Goal: Book appointment/travel/reservation

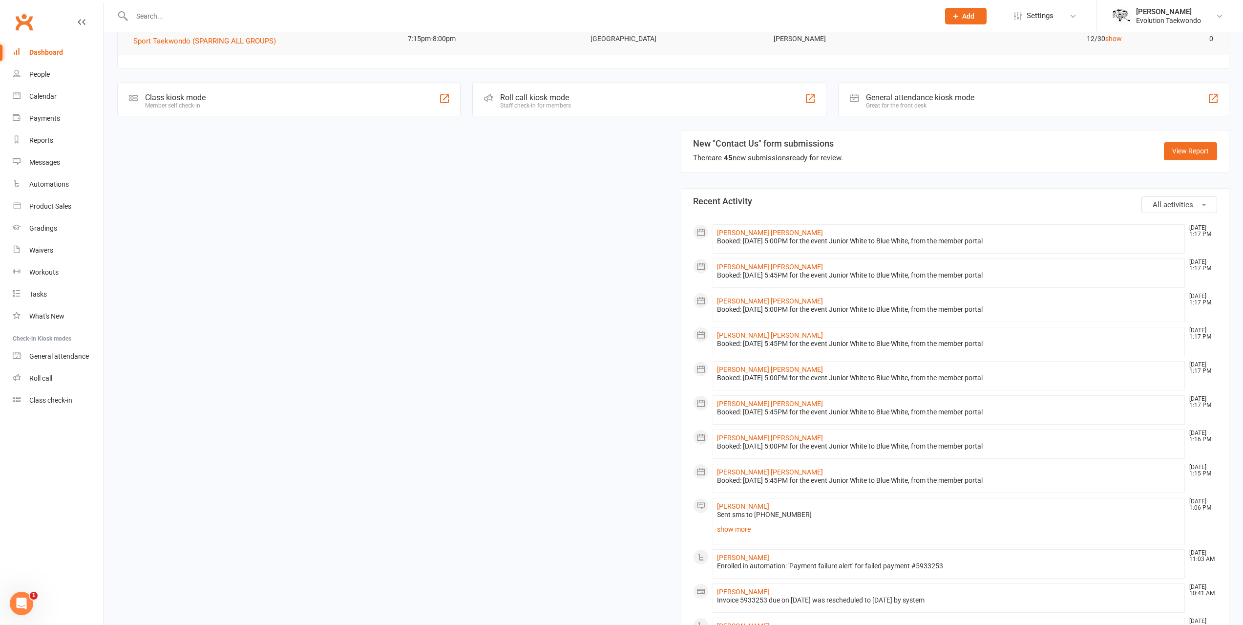
scroll to position [244, 0]
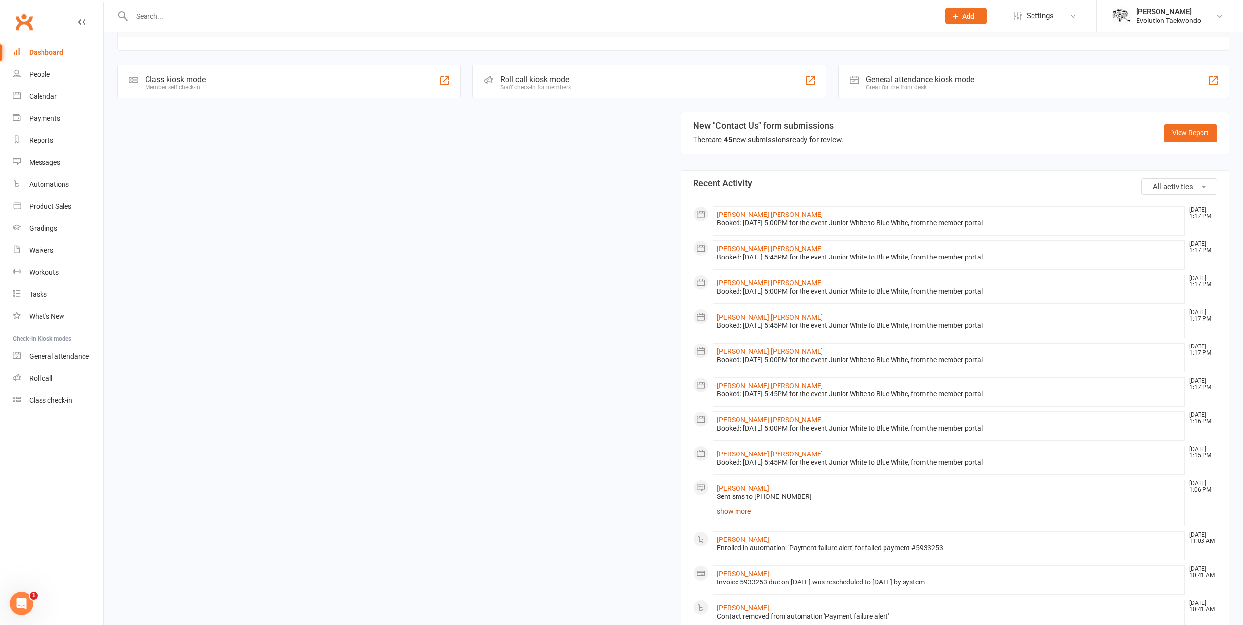
click at [743, 512] on link "show more" at bounding box center [949, 511] width 464 height 14
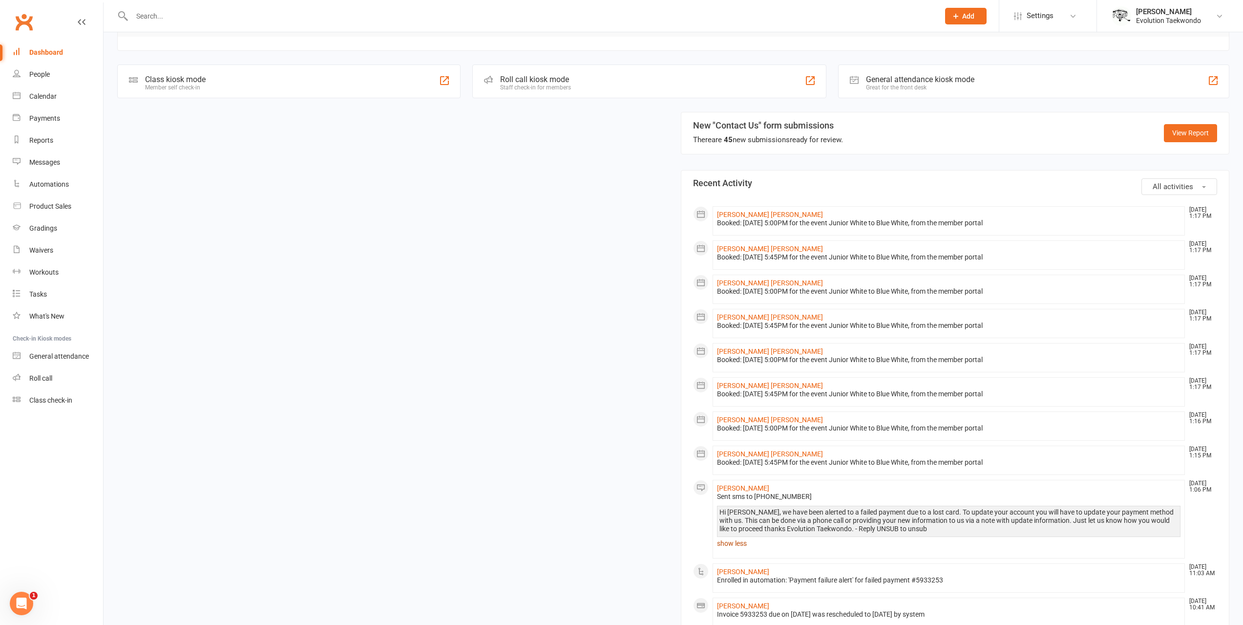
click at [739, 539] on link "show less" at bounding box center [949, 543] width 464 height 14
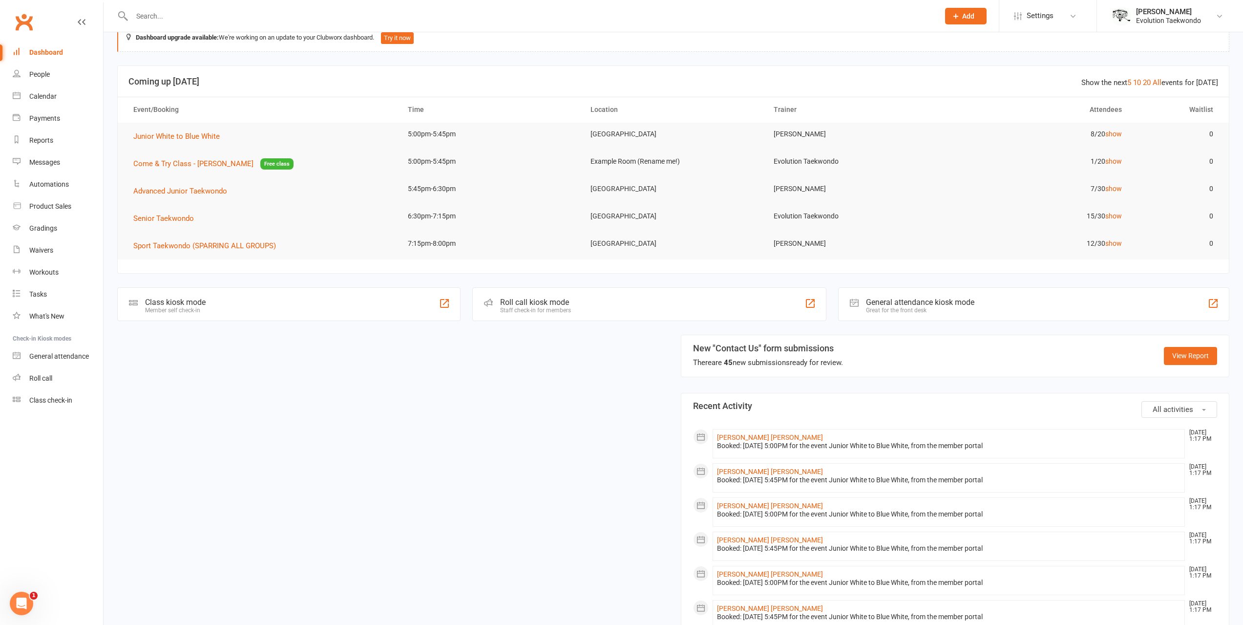
scroll to position [0, 0]
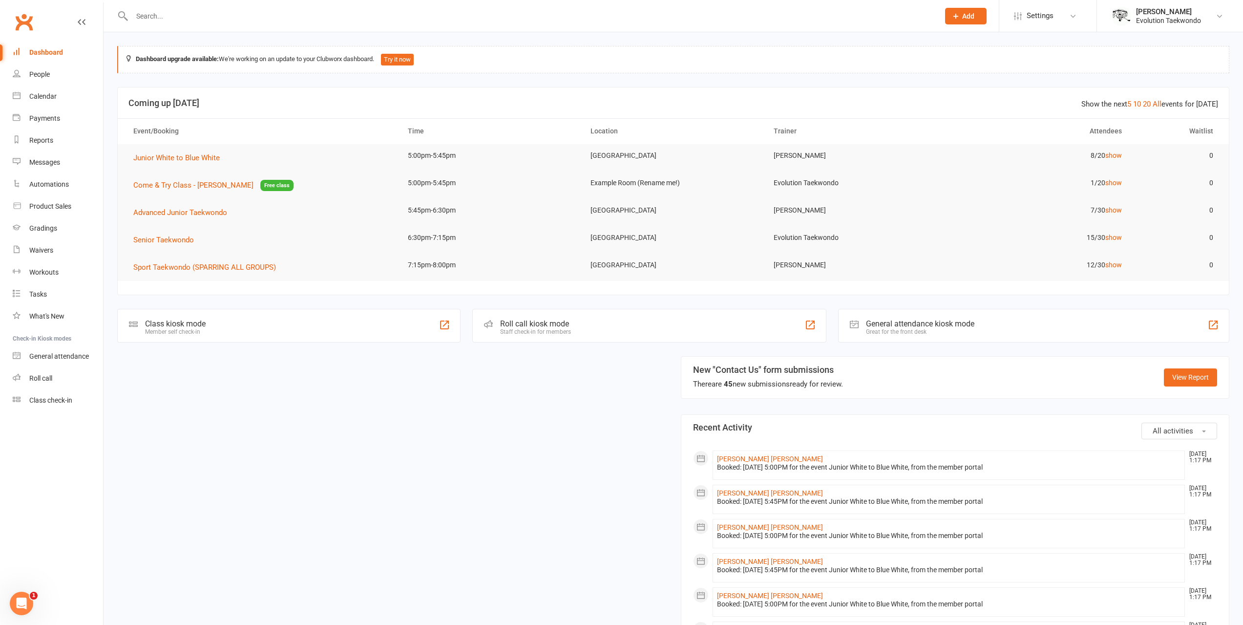
click at [218, 222] on td "Advanced Junior Taekwondo" at bounding box center [262, 212] width 274 height 27
click at [219, 212] on span "Advanced Junior Taekwondo" at bounding box center [180, 212] width 94 height 9
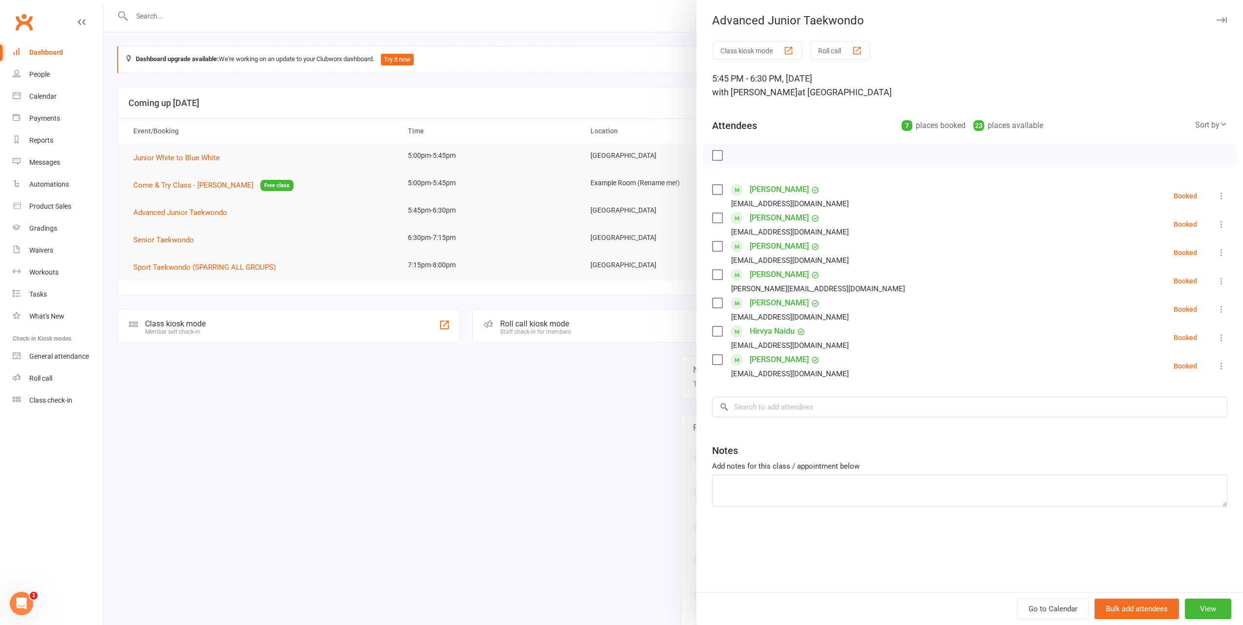
click at [470, 437] on div at bounding box center [673, 312] width 1139 height 625
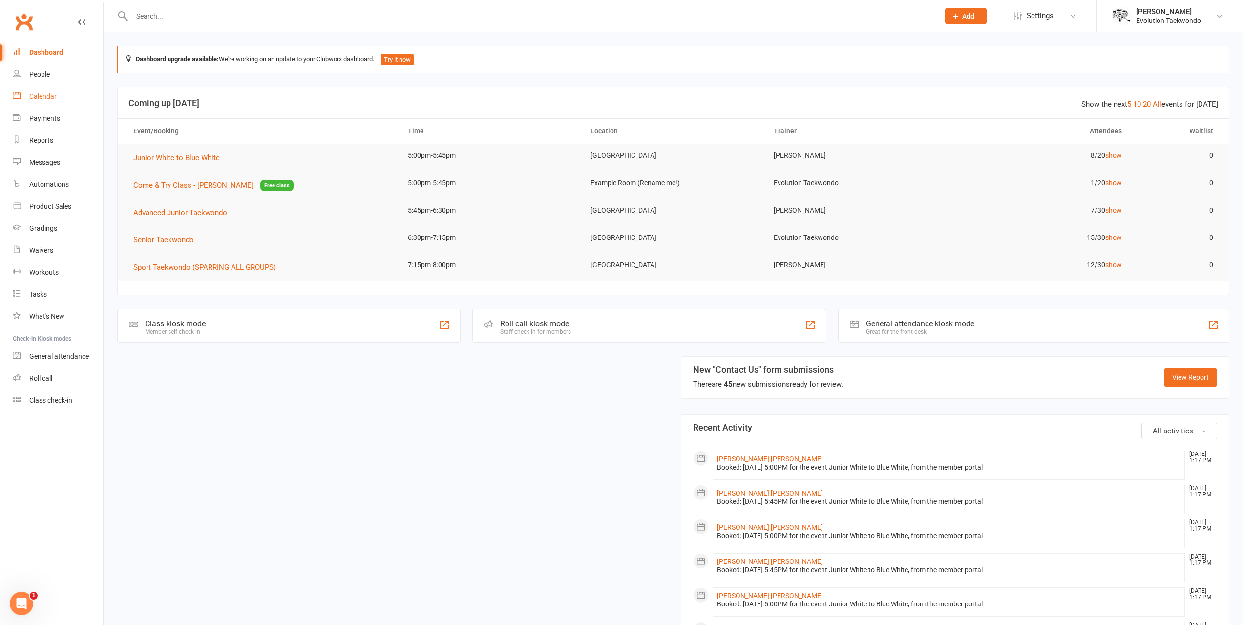
click at [44, 93] on div "Calendar" at bounding box center [42, 96] width 27 height 8
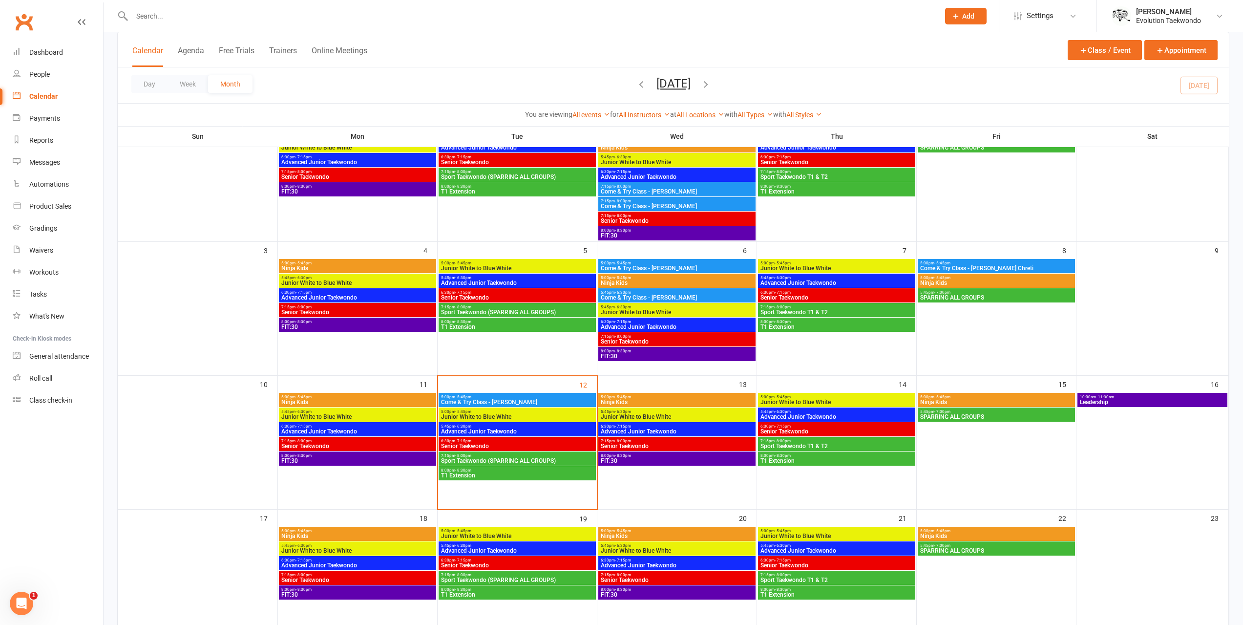
scroll to position [147, 0]
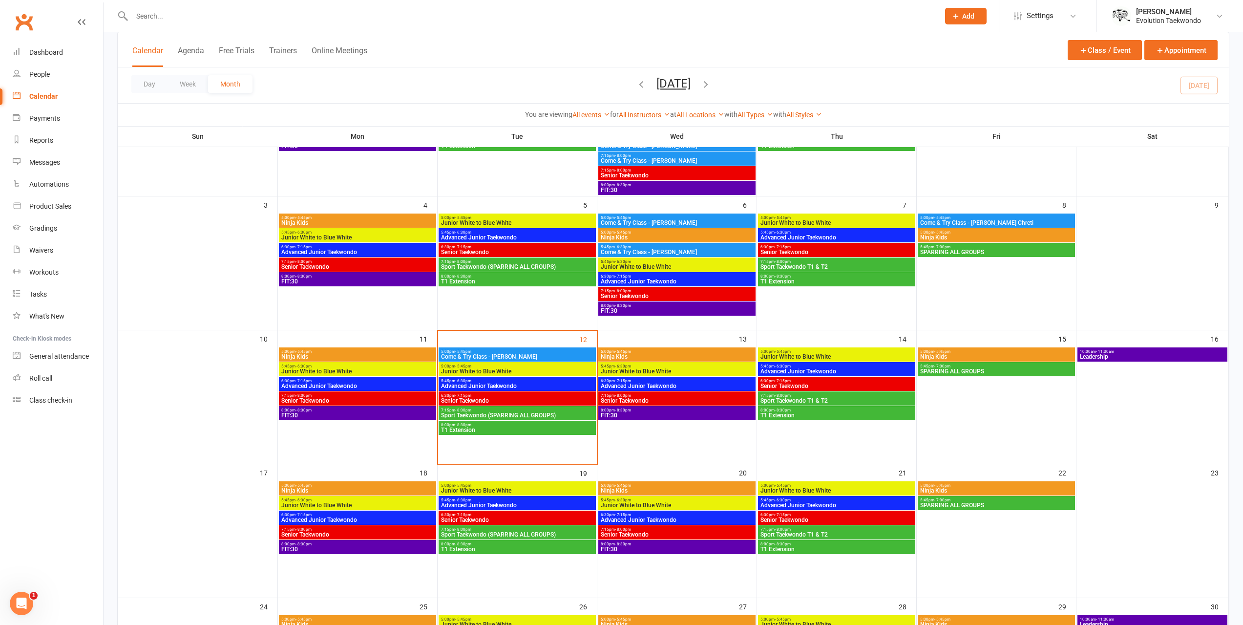
click at [327, 385] on span "Advanced Junior Taekwondo" at bounding box center [357, 386] width 153 height 6
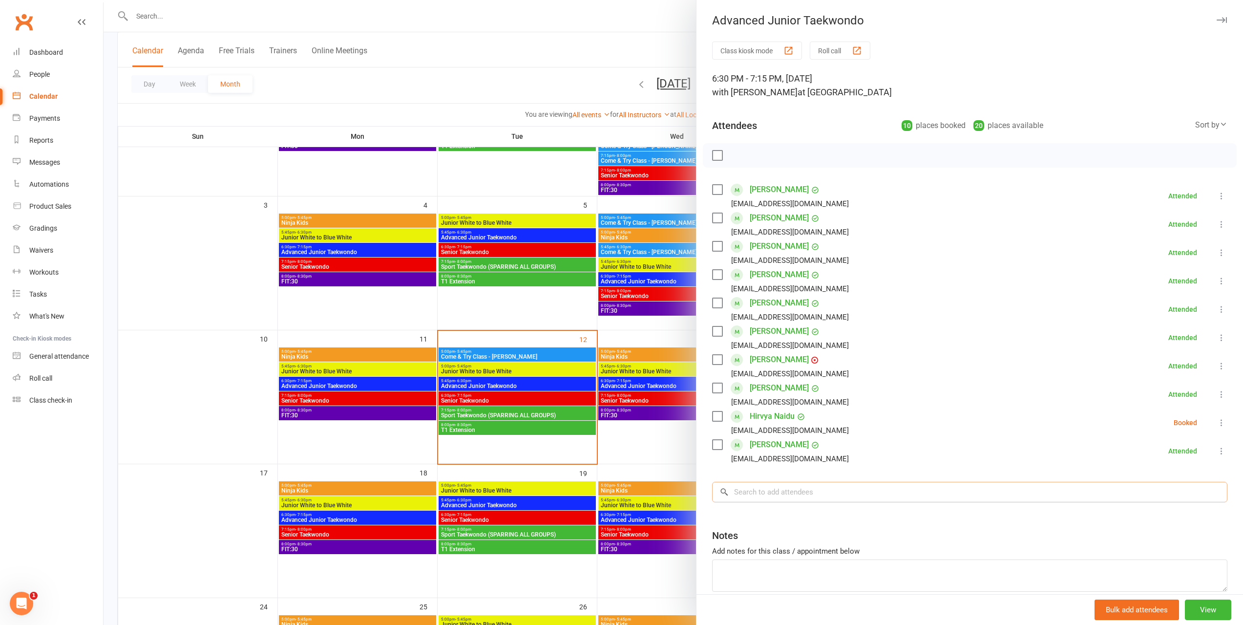
click at [820, 485] on input "search" at bounding box center [969, 492] width 515 height 21
type input "tiven"
click at [816, 515] on span "[EMAIL_ADDRESS][DOMAIN_NAME]" at bounding box center [836, 511] width 99 height 7
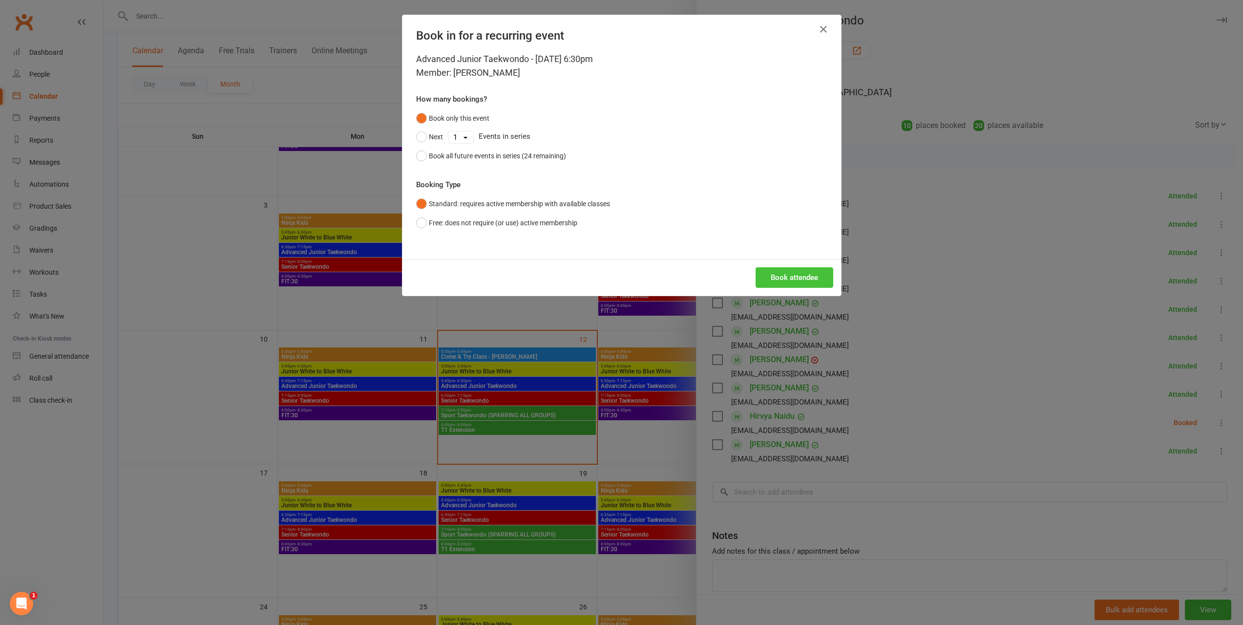
click at [778, 279] on button "Book attendee" at bounding box center [794, 277] width 78 height 21
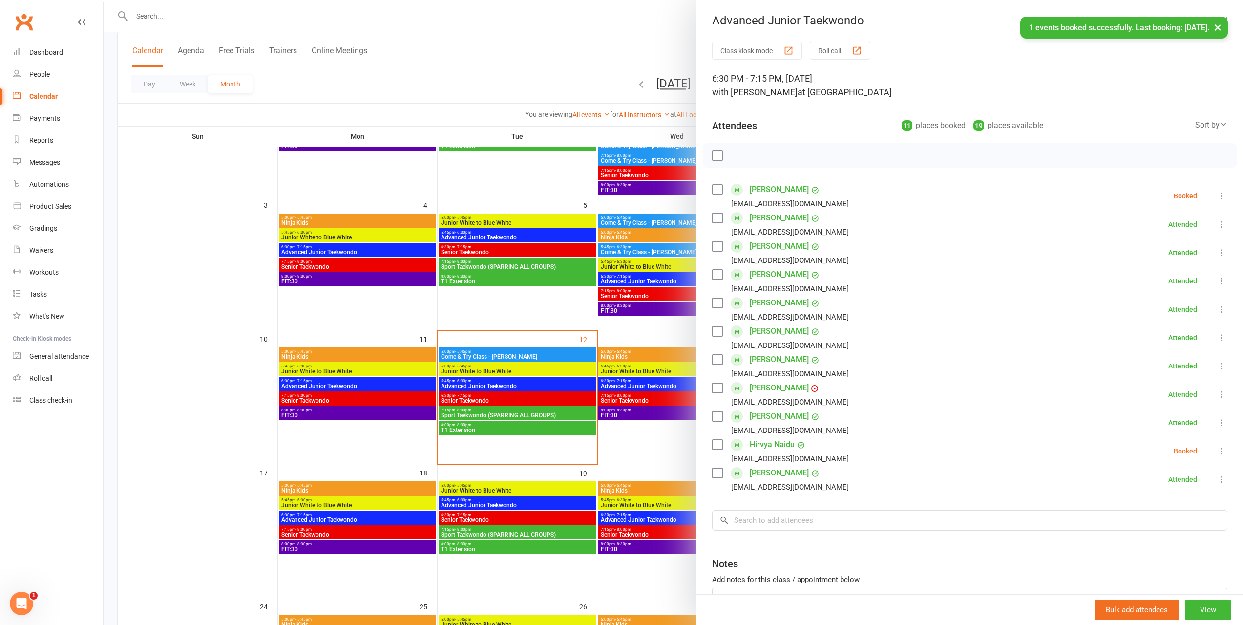
click at [714, 193] on label at bounding box center [717, 190] width 10 height 10
click at [733, 158] on icon "button" at bounding box center [738, 155] width 11 height 11
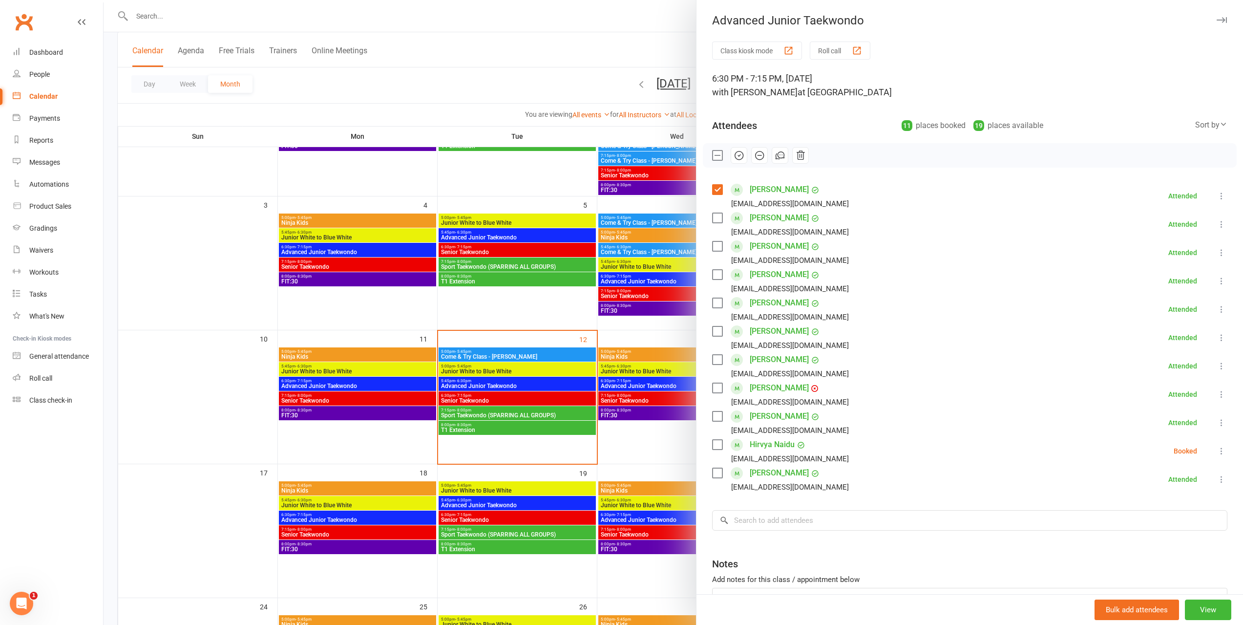
click at [518, 70] on div at bounding box center [673, 312] width 1139 height 625
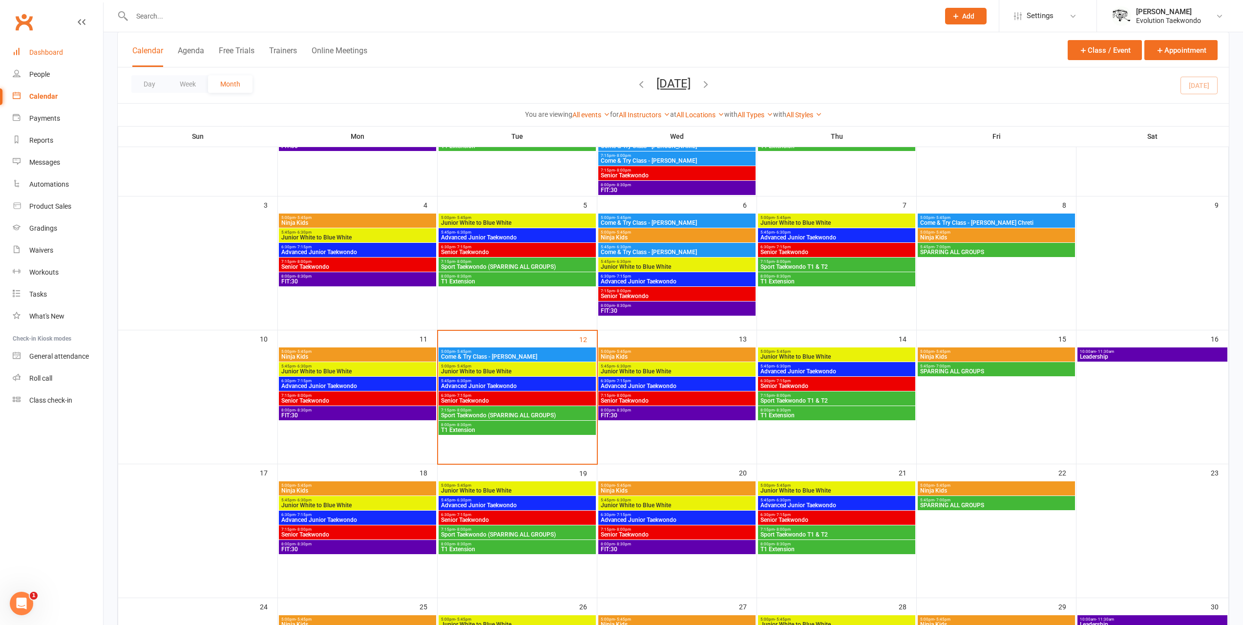
click at [59, 49] on div "Dashboard" at bounding box center [46, 52] width 34 height 8
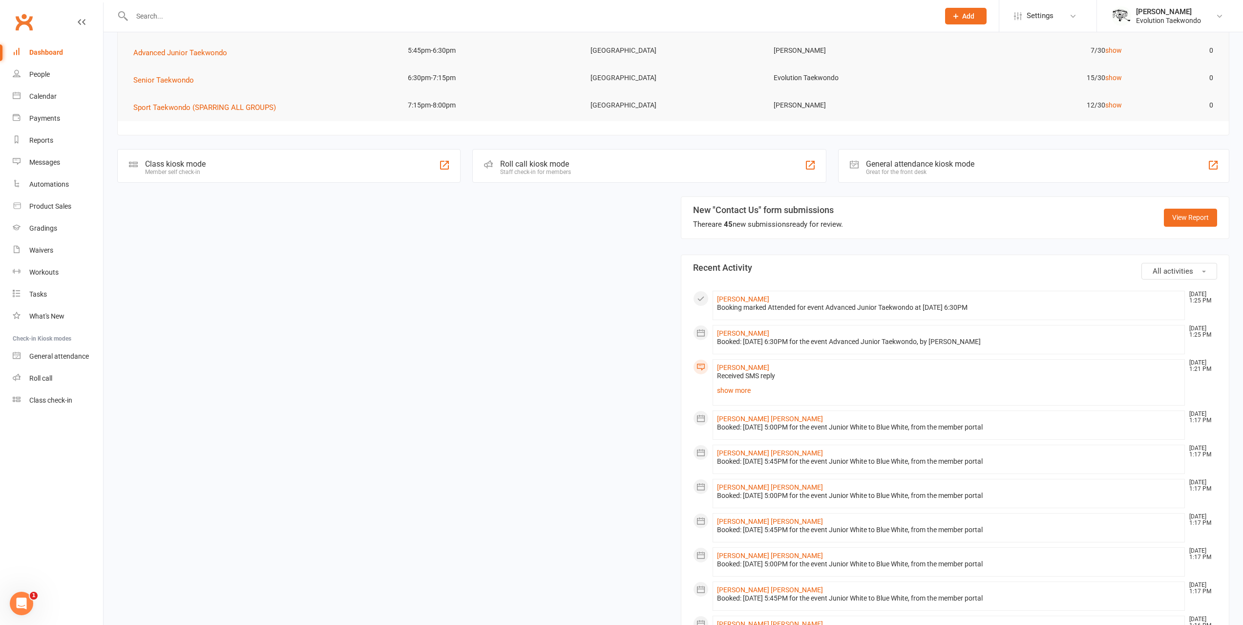
scroll to position [244, 0]
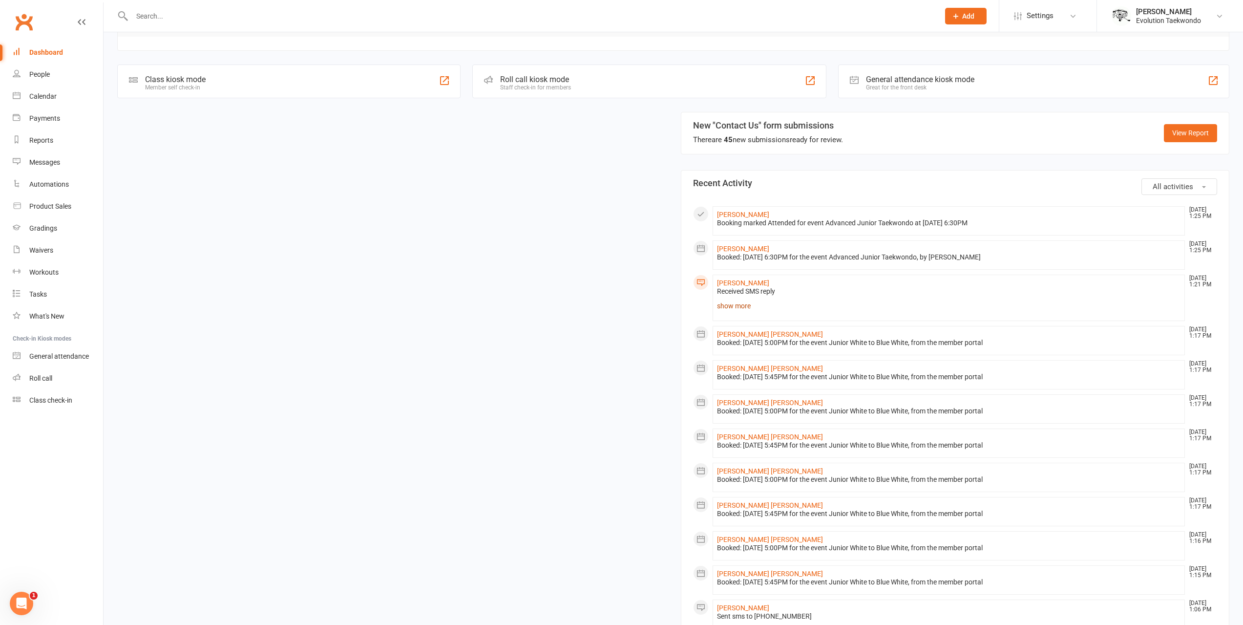
click at [732, 304] on link "show more" at bounding box center [949, 306] width 464 height 14
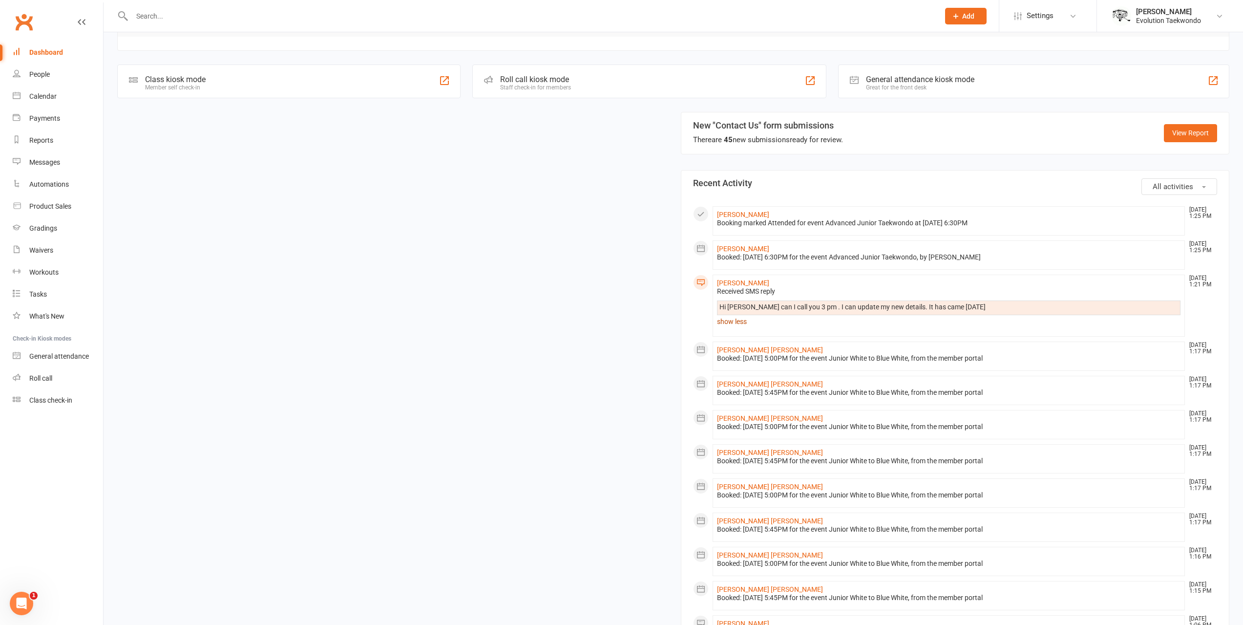
click at [743, 327] on link "show less" at bounding box center [949, 321] width 464 height 14
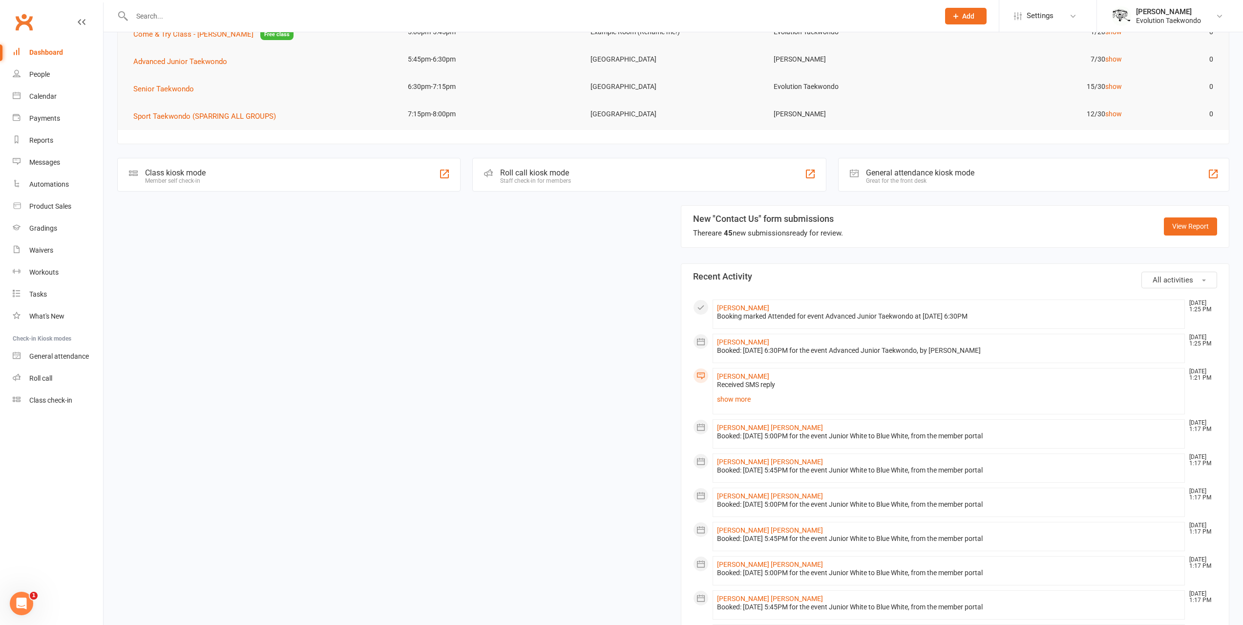
scroll to position [0, 0]
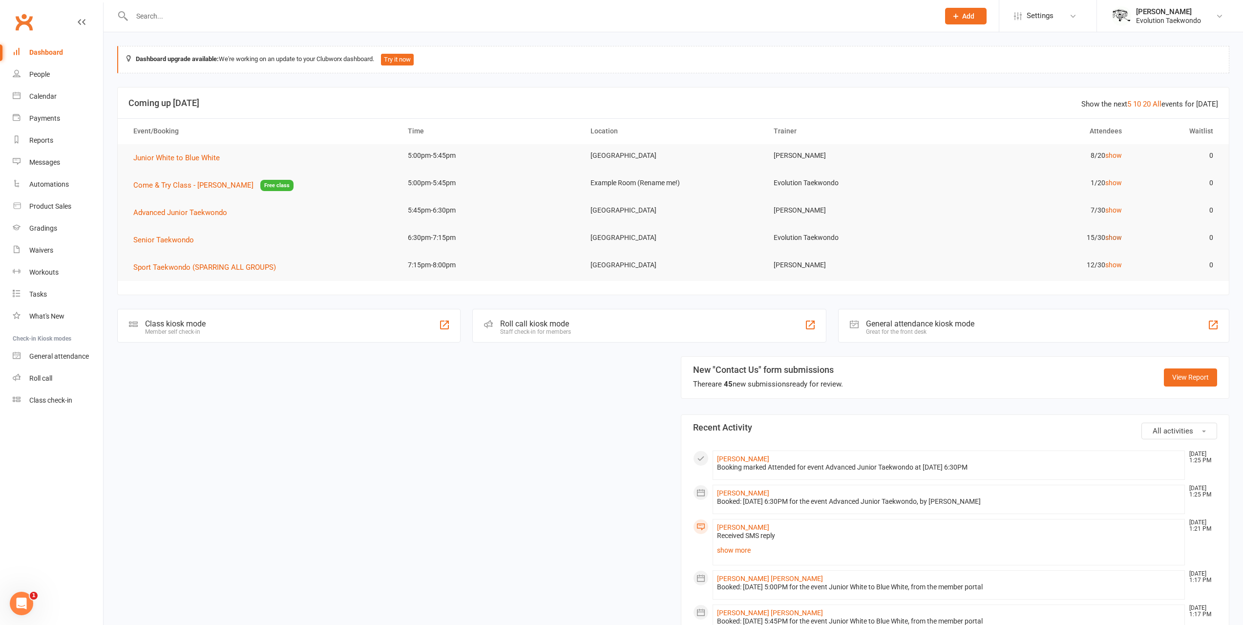
click at [1109, 237] on link "show" at bounding box center [1113, 237] width 17 height 8
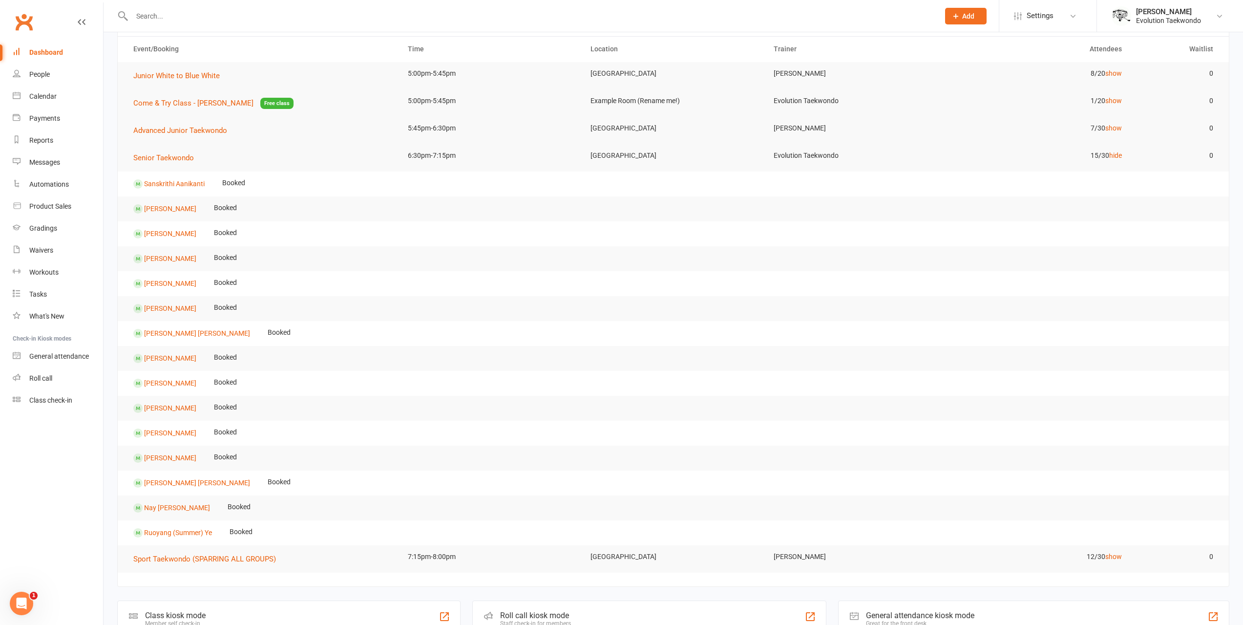
scroll to position [98, 0]
